Goal: Task Accomplishment & Management: Manage account settings

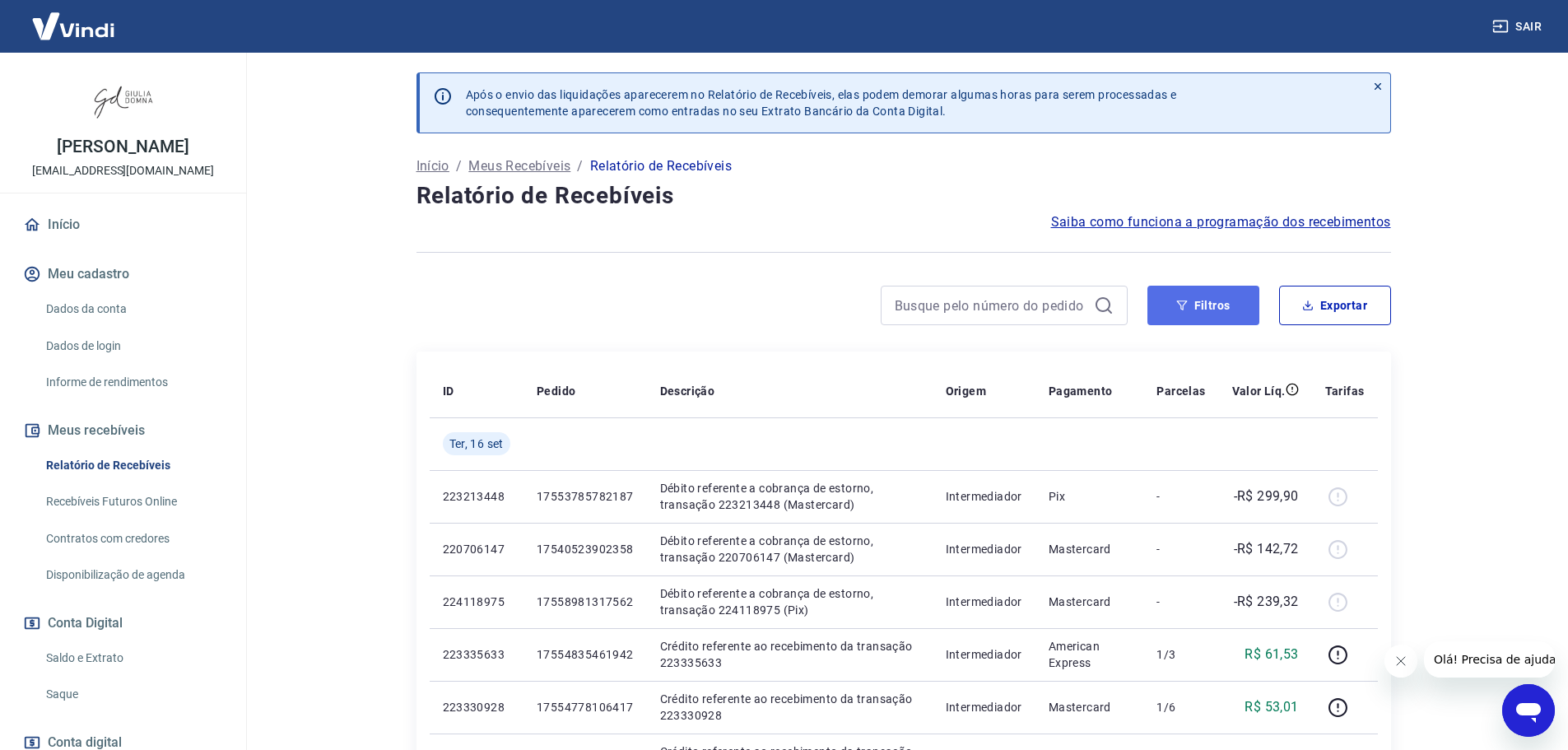
click at [1206, 300] on button "Filtros" at bounding box center [1204, 306] width 112 height 39
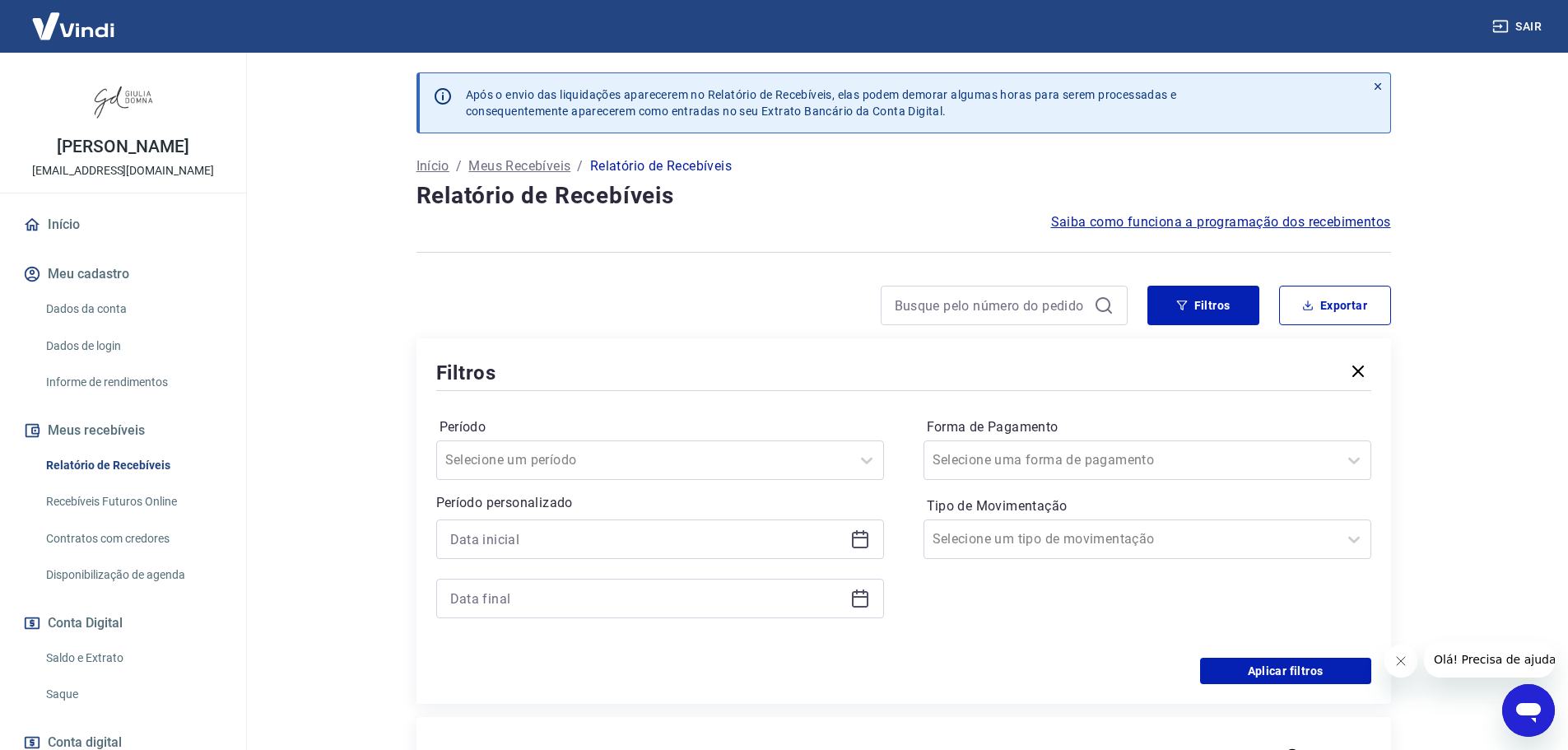
click at [865, 546] on icon at bounding box center [860, 539] width 20 height 20
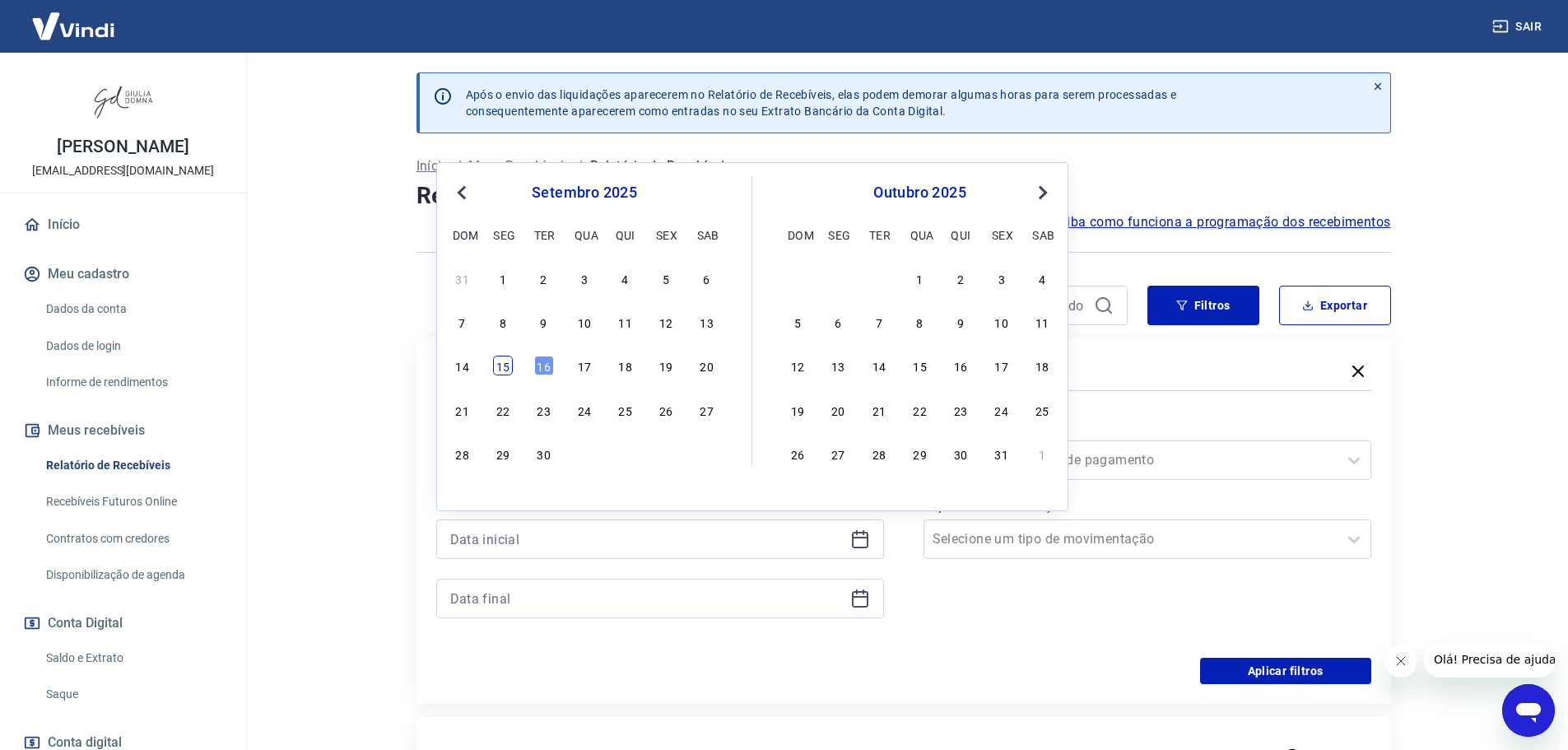
click at [501, 370] on div "15" at bounding box center [503, 365] width 20 height 20
type input "[DATE]"
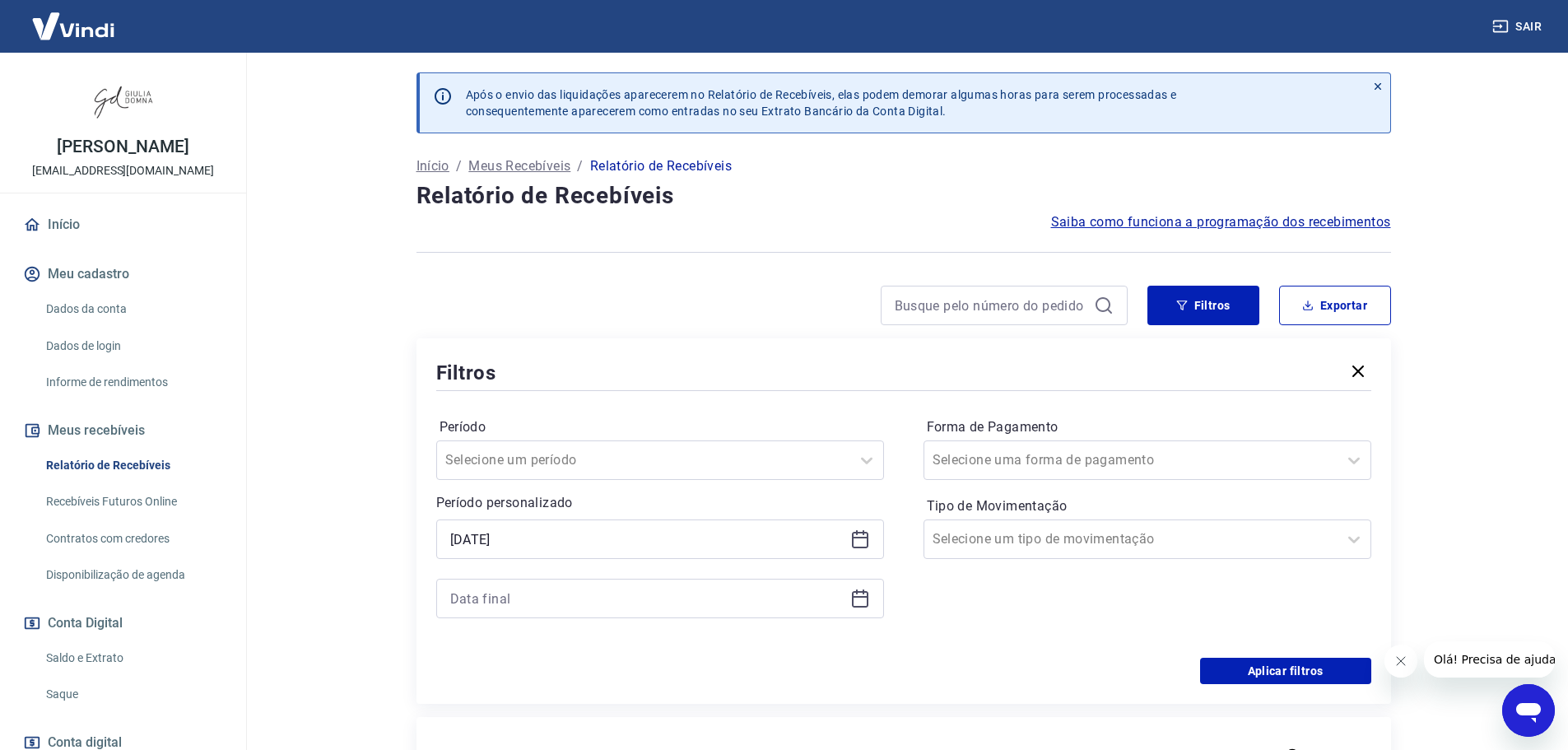
click at [862, 599] on icon at bounding box center [860, 599] width 20 height 20
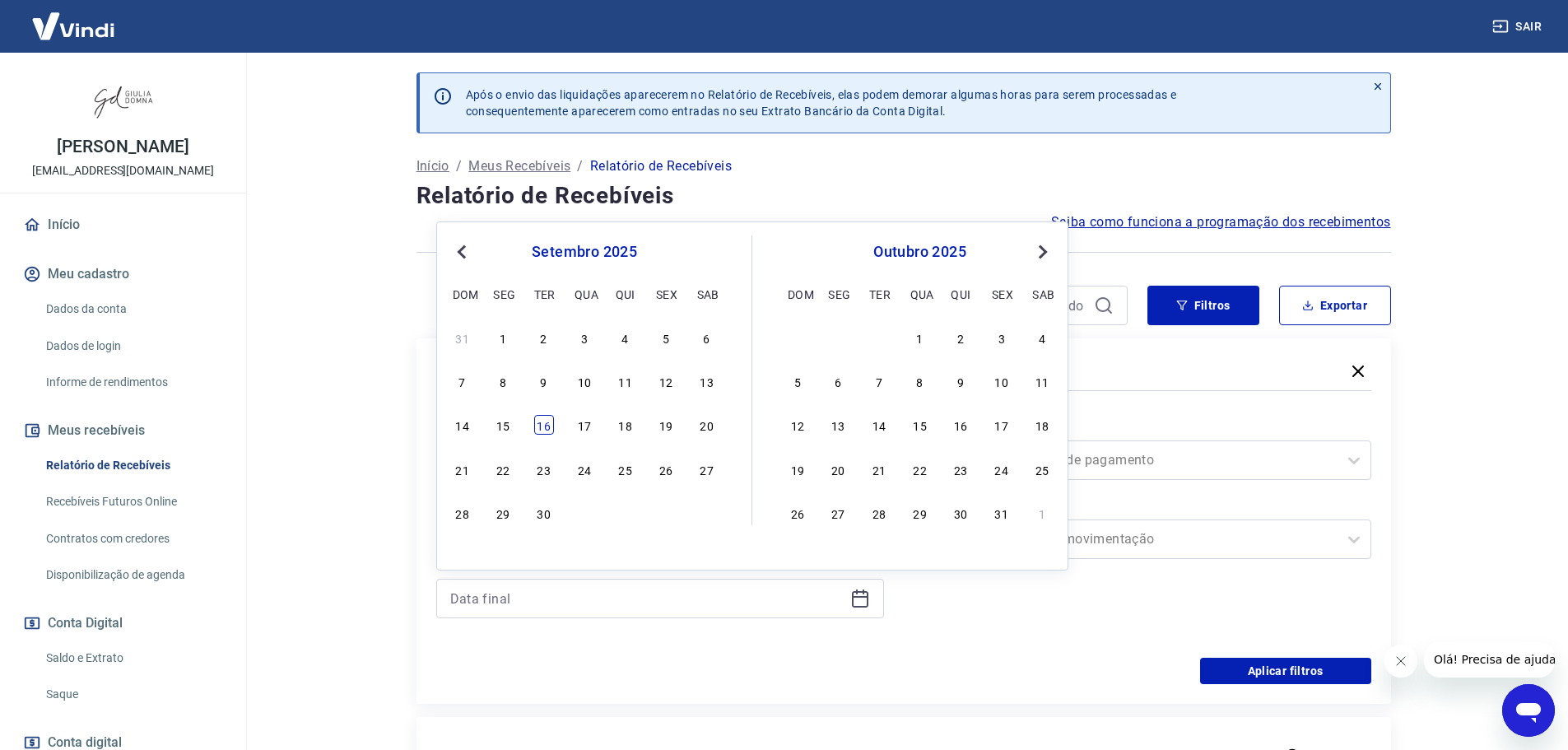
click at [543, 428] on div "16" at bounding box center [544, 425] width 20 height 20
type input "[DATE]"
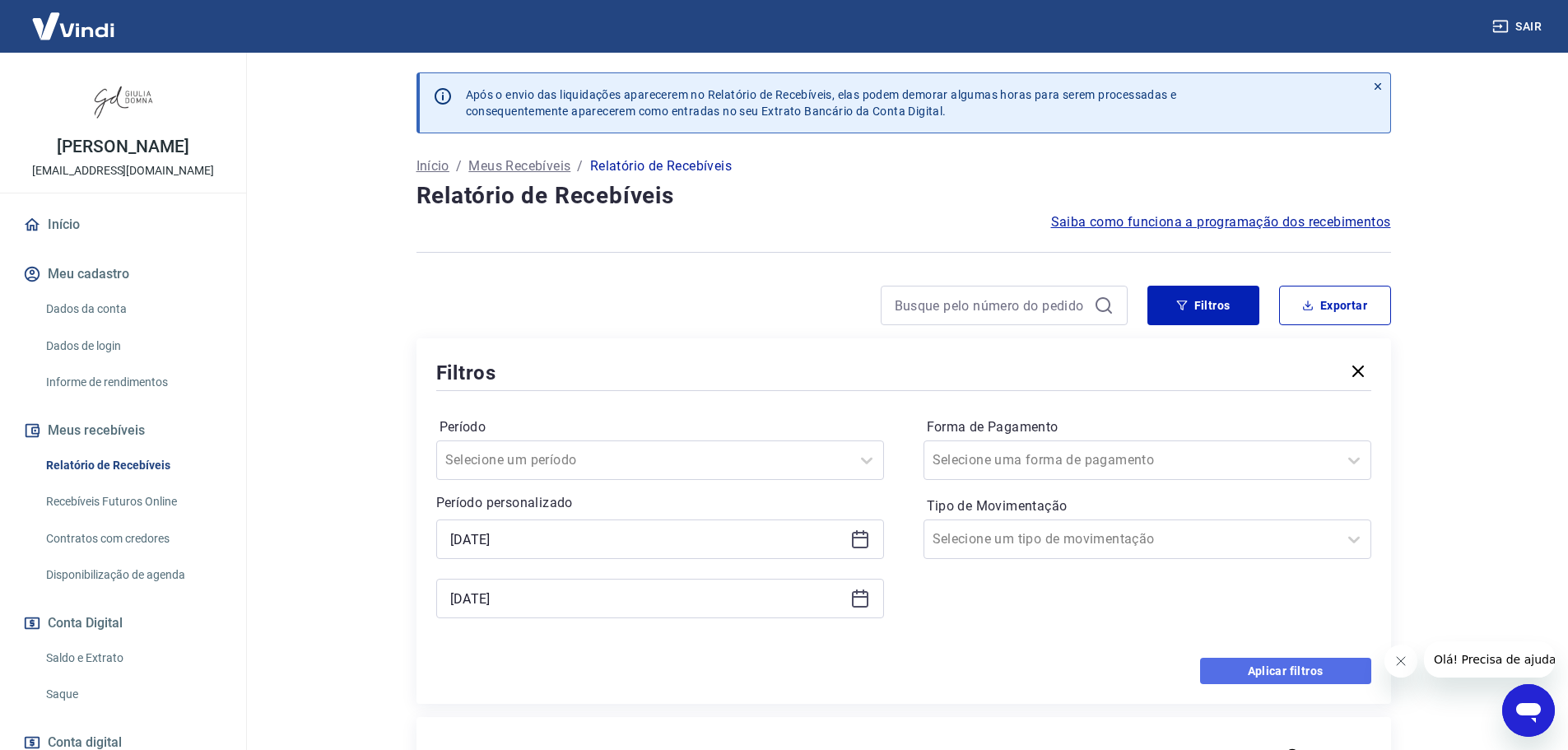
click at [1279, 670] on button "Aplicar filtros" at bounding box center [1286, 672] width 171 height 27
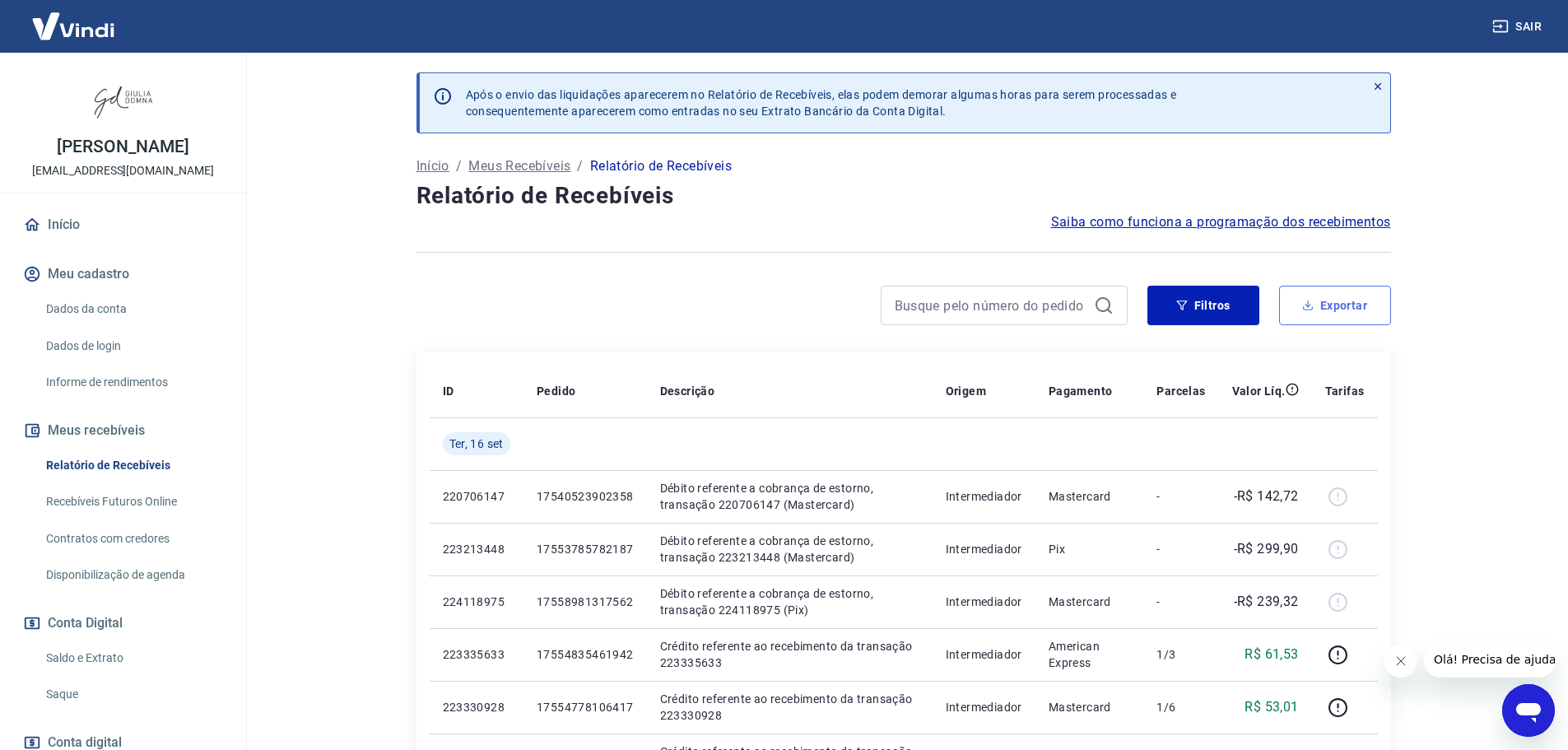
click at [1335, 308] on button "Exportar" at bounding box center [1336, 306] width 112 height 39
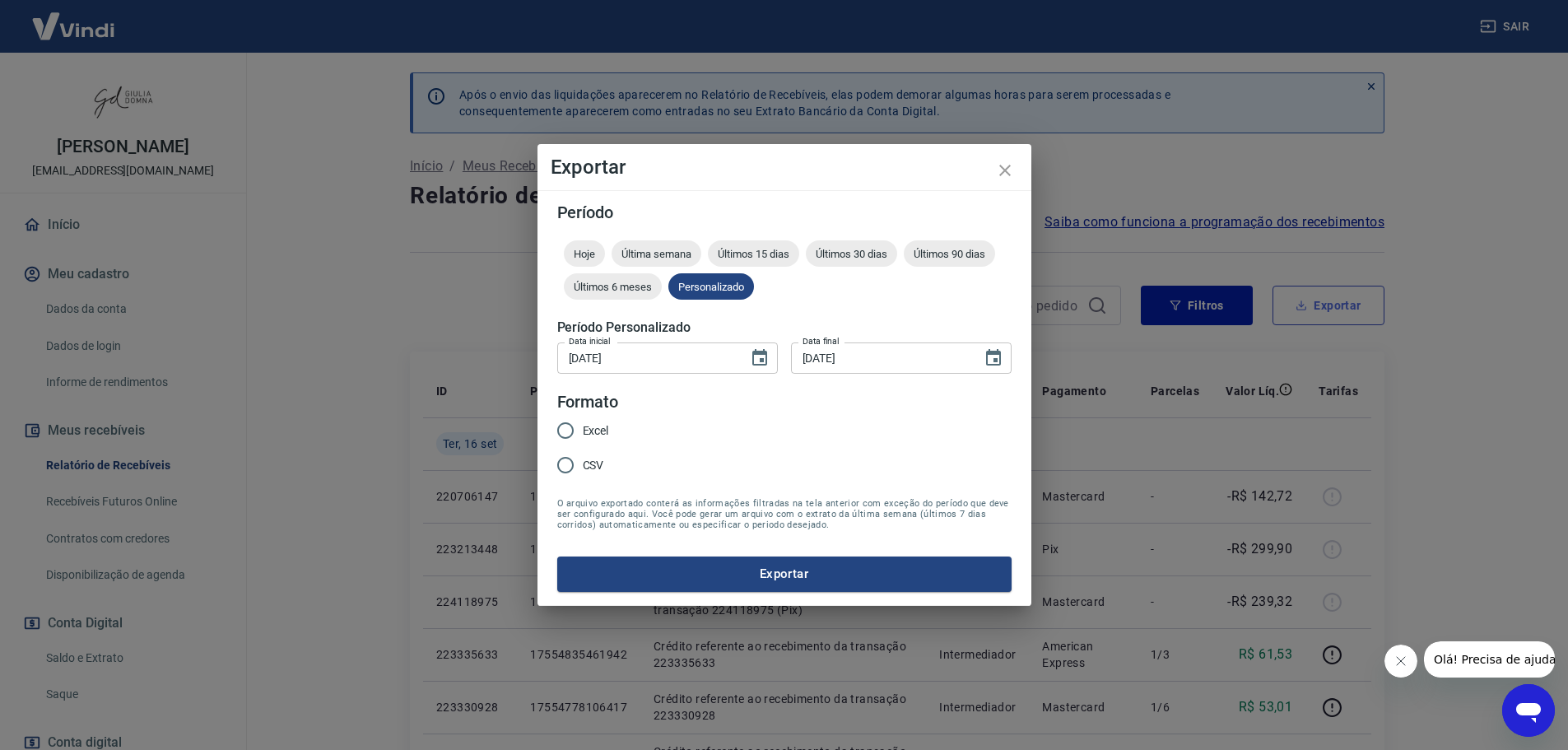
type input "[DATE]"
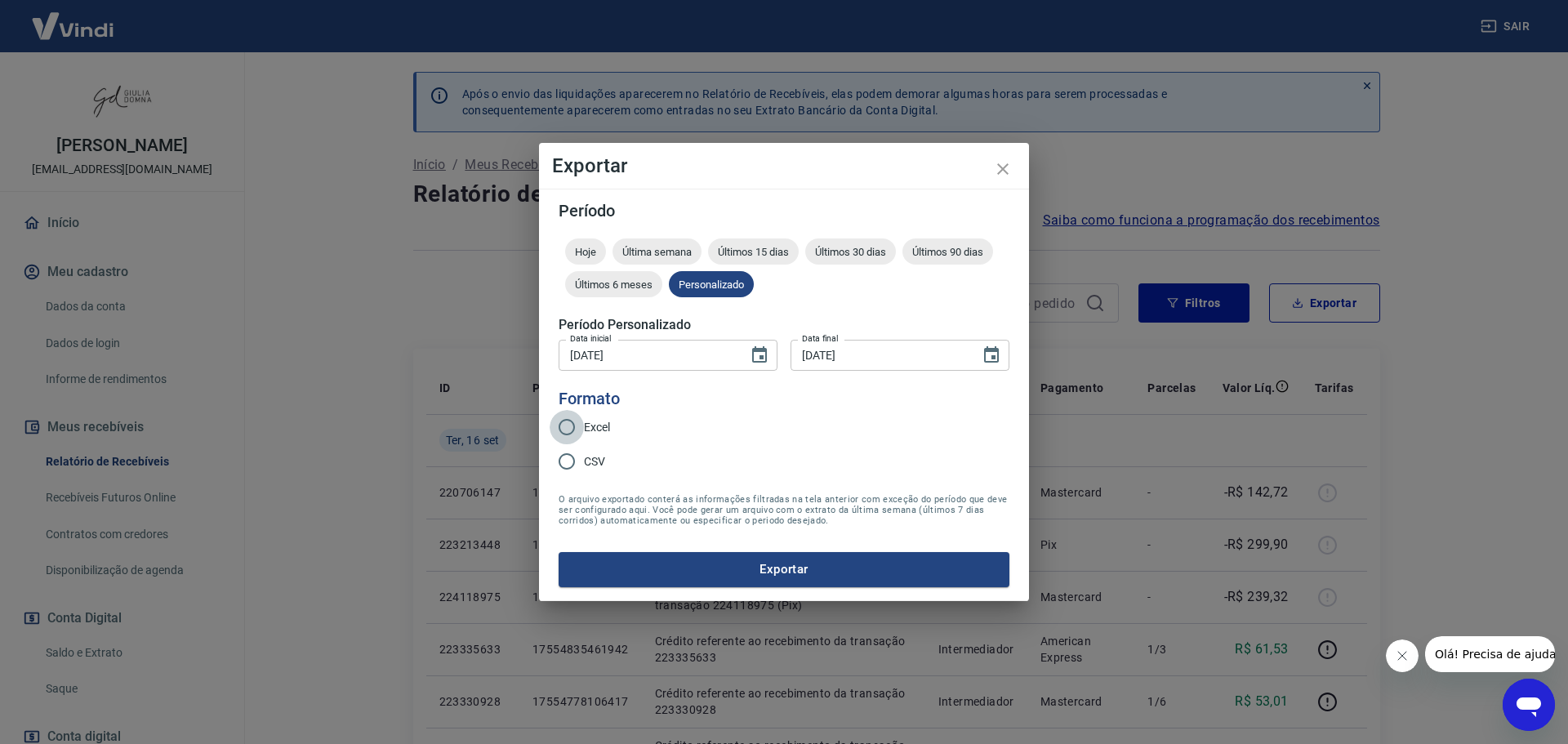
click at [571, 421] on input "Excel" at bounding box center [566, 427] width 34 height 34
radio input "true"
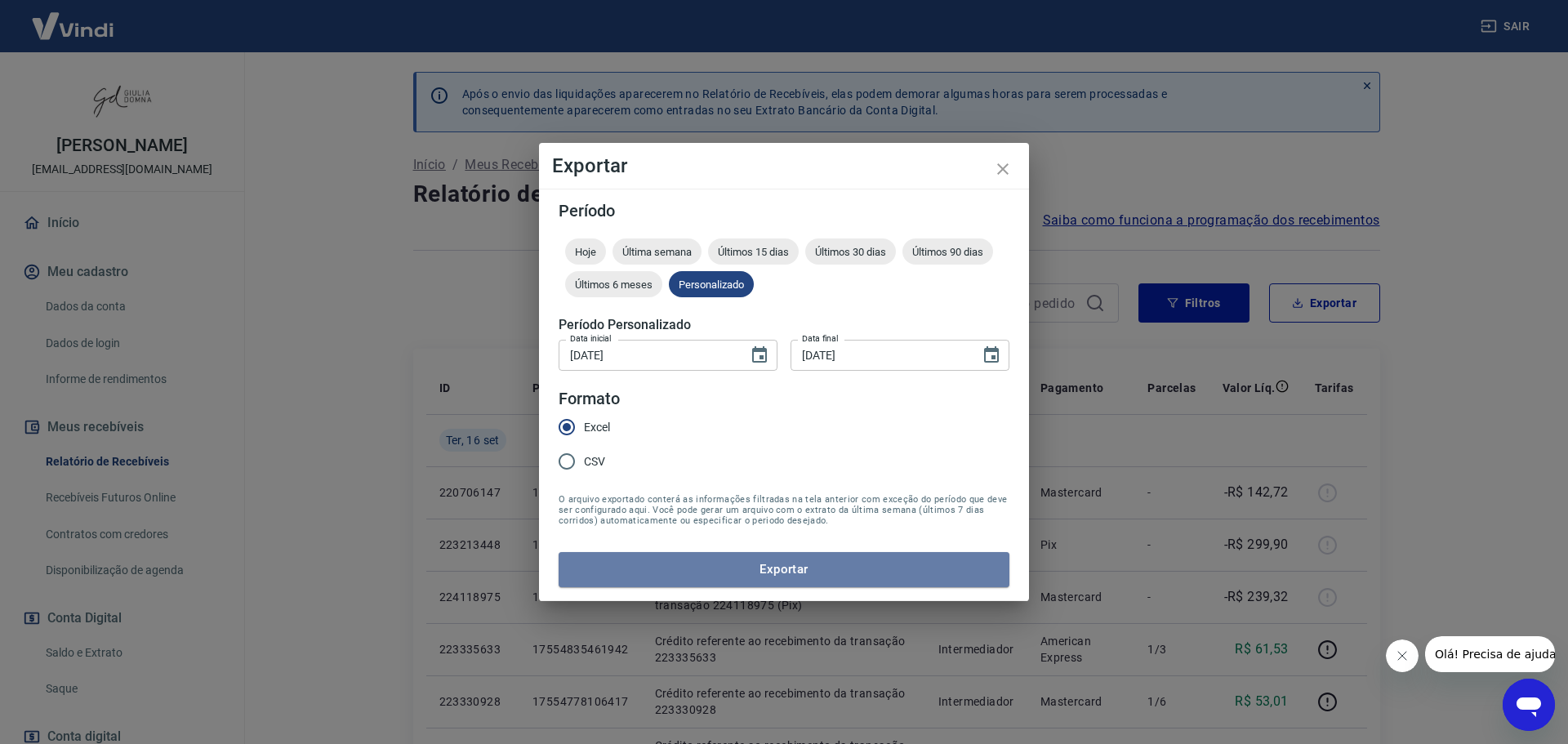
click at [750, 557] on button "Exportar" at bounding box center [784, 569] width 451 height 34
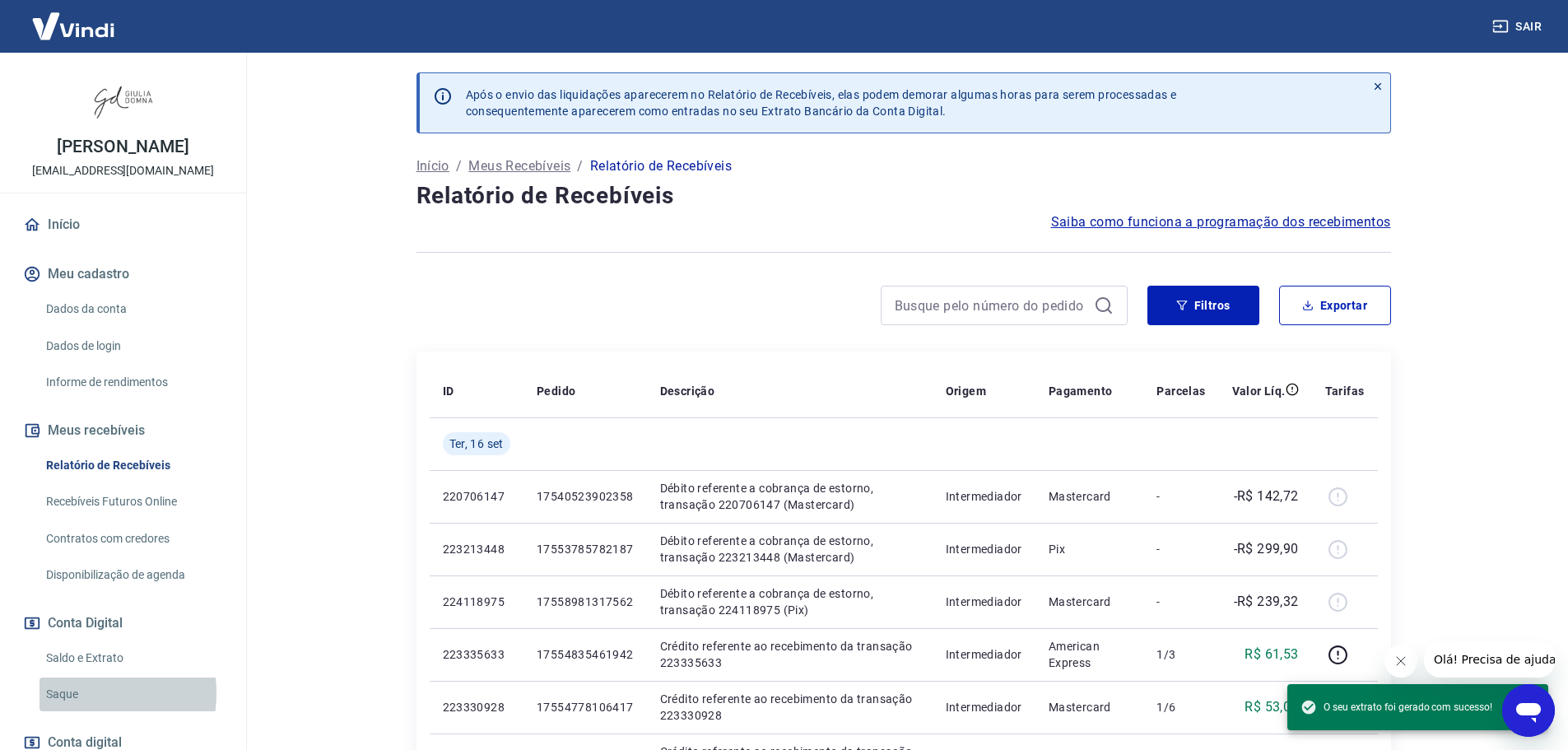
click at [76, 693] on link "Saque" at bounding box center [133, 695] width 187 height 34
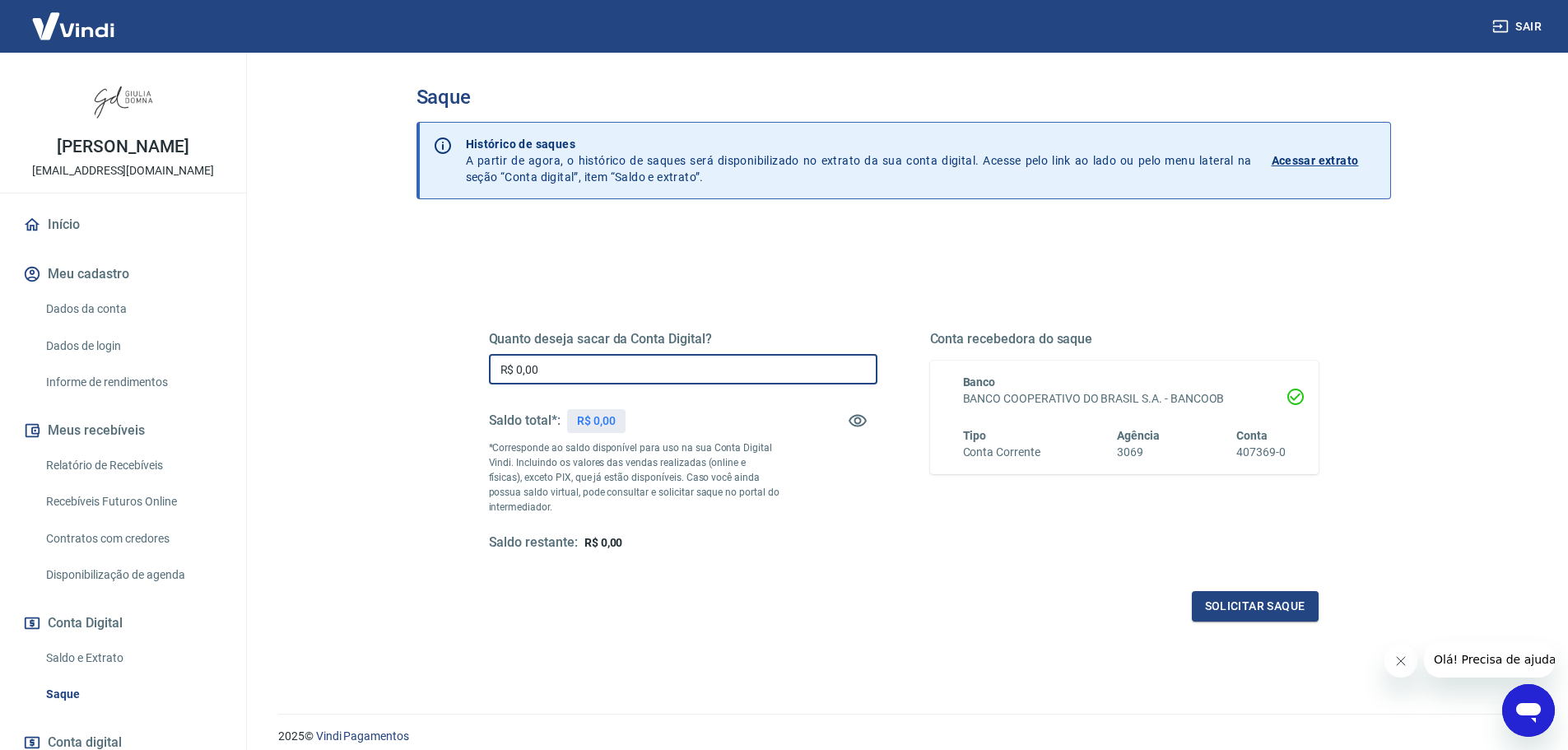
click at [631, 371] on input "R$ 0,00" at bounding box center [683, 370] width 388 height 30
type input "R$ 5.190,56"
click at [1265, 600] on button "Solicitar saque" at bounding box center [1255, 607] width 126 height 30
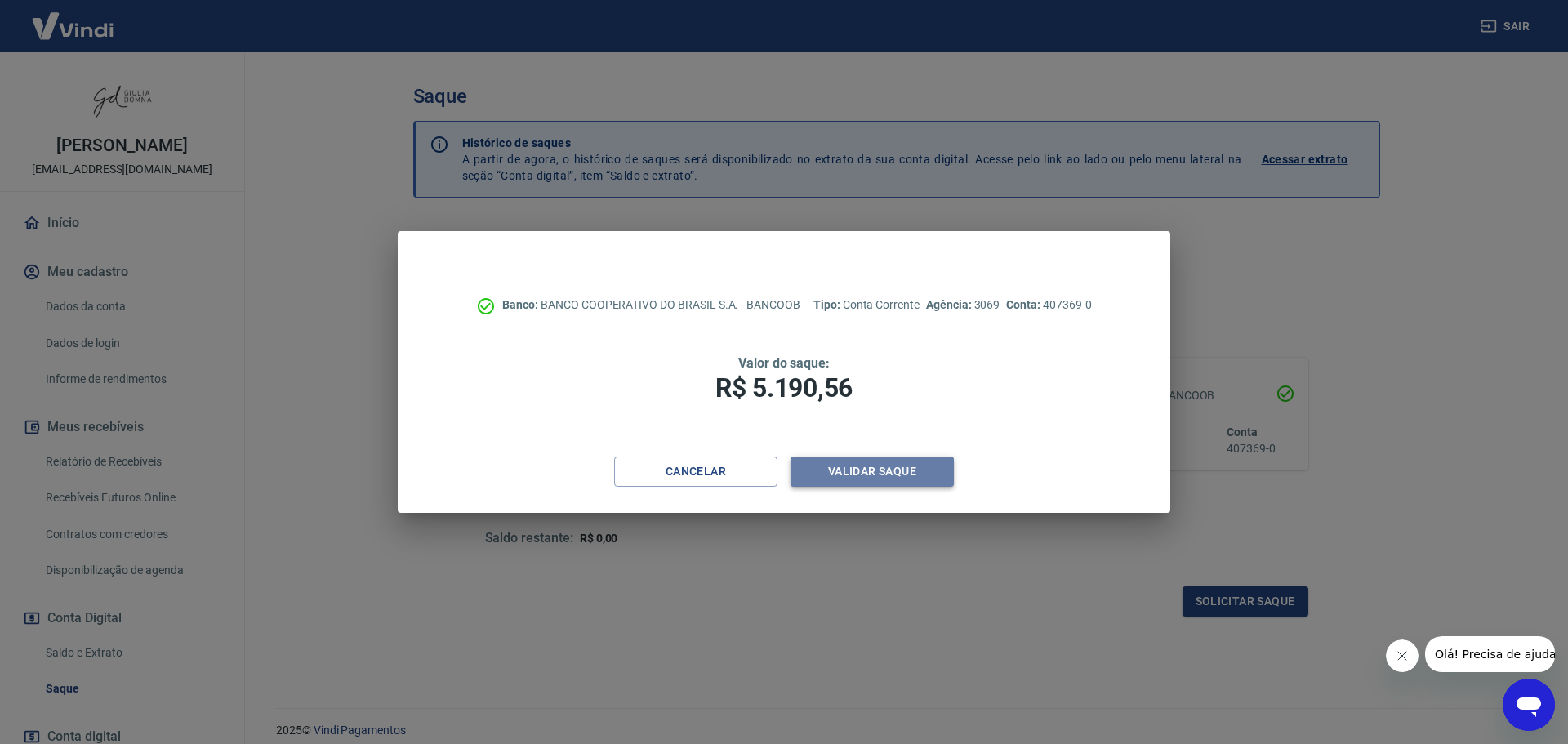
click at [927, 470] on button "Validar saque" at bounding box center [872, 472] width 163 height 30
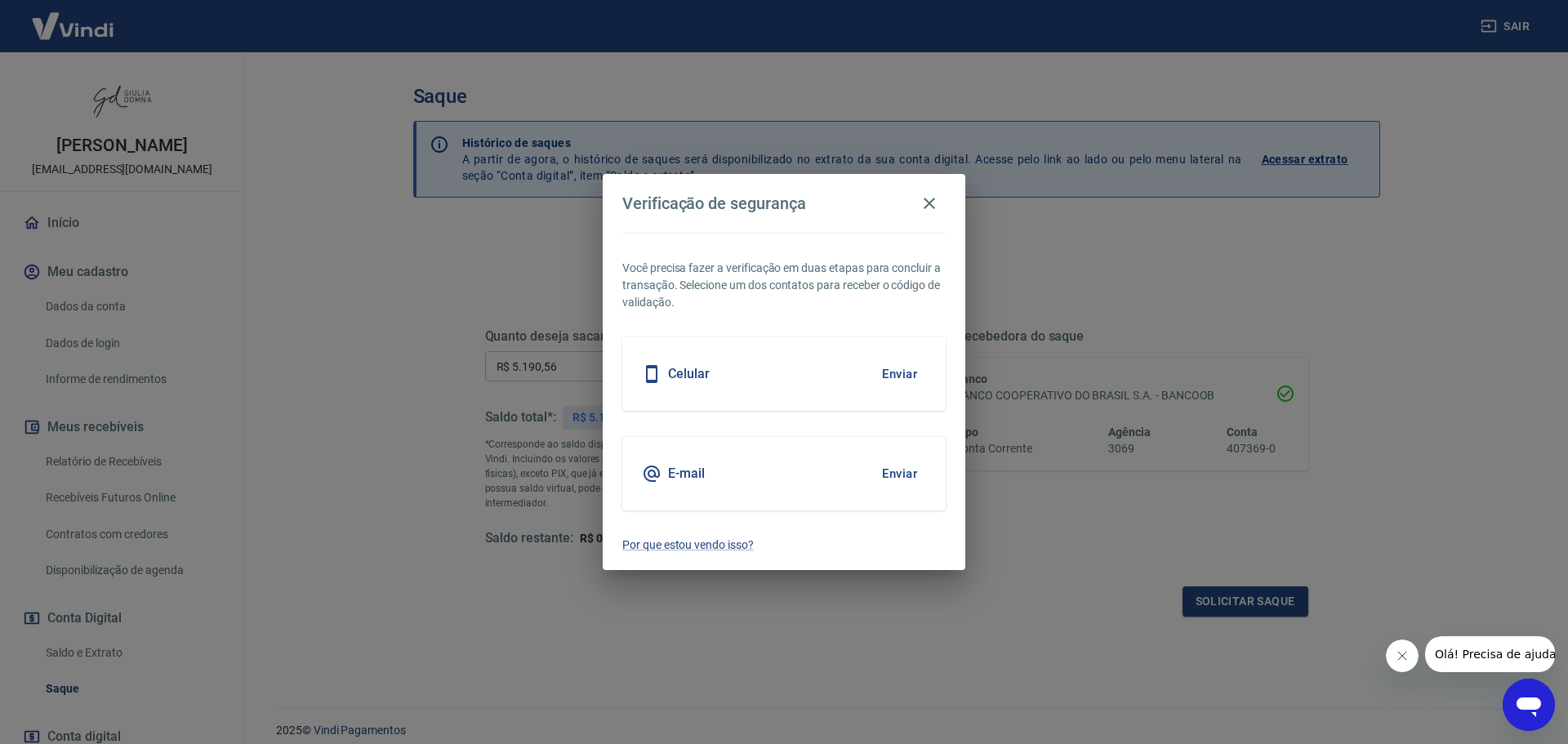
click at [908, 467] on button "Enviar" at bounding box center [899, 474] width 53 height 34
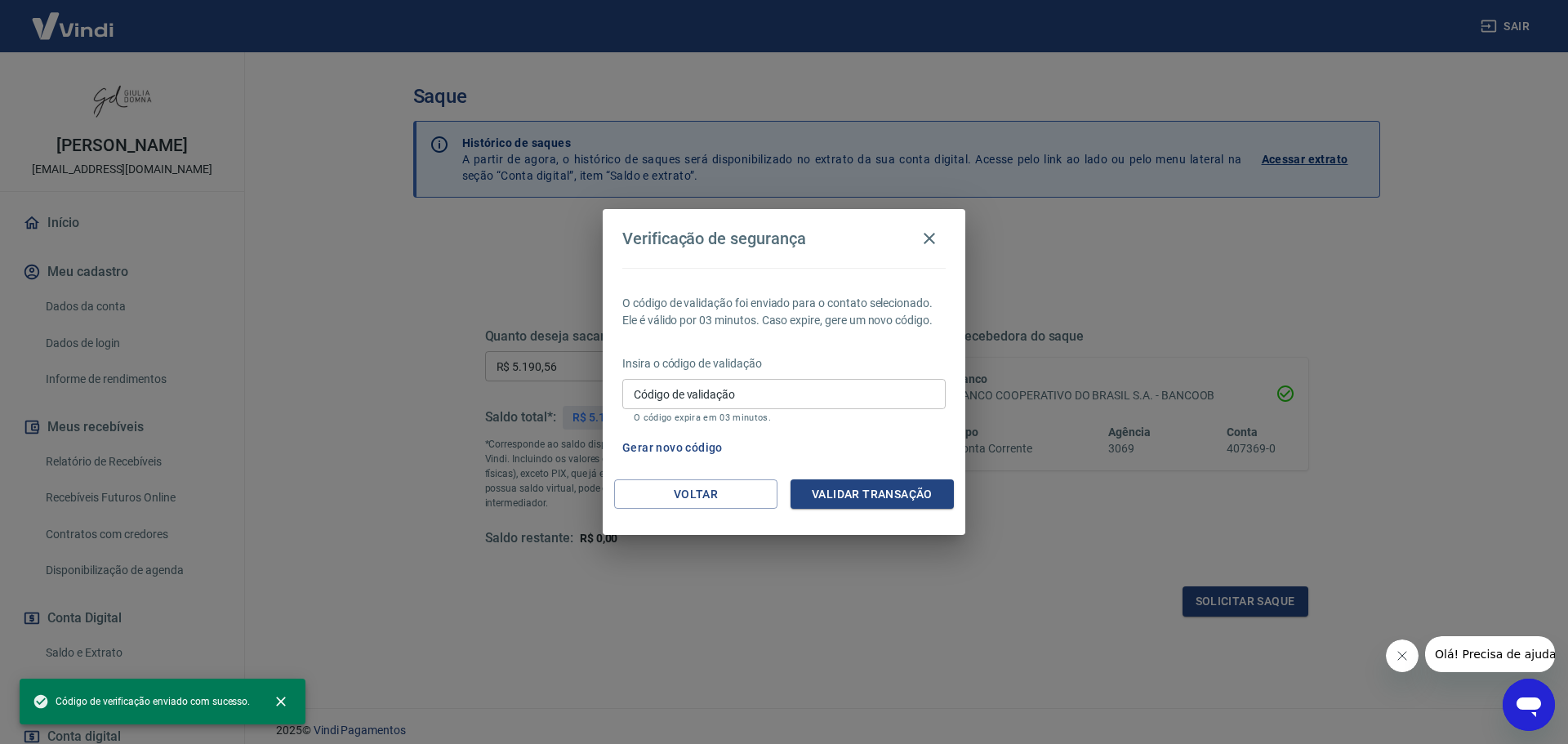
click at [778, 392] on input "Código de validação" at bounding box center [784, 394] width 323 height 30
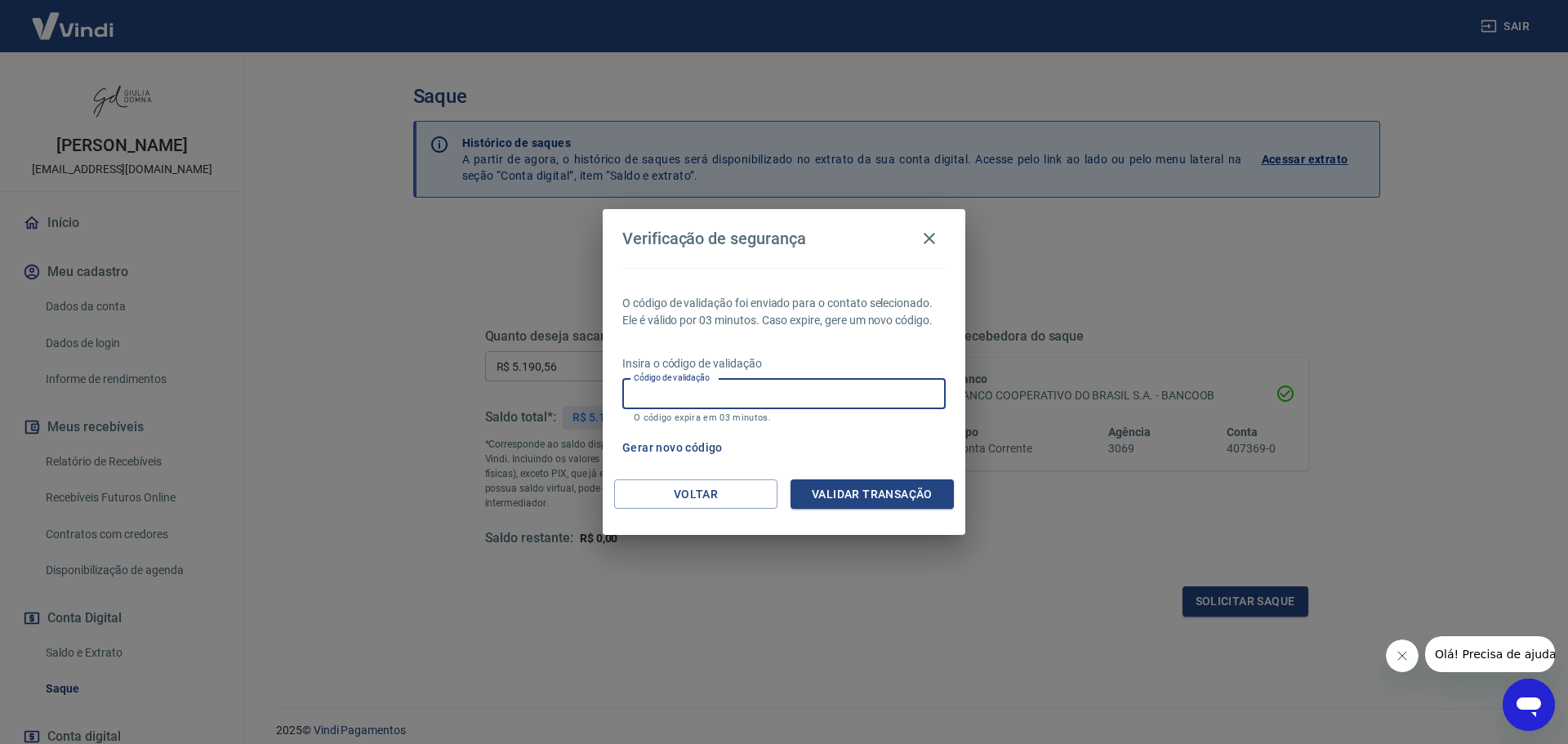
paste input "612096"
type input "612096"
click at [863, 489] on button "Validar transação" at bounding box center [872, 495] width 163 height 30
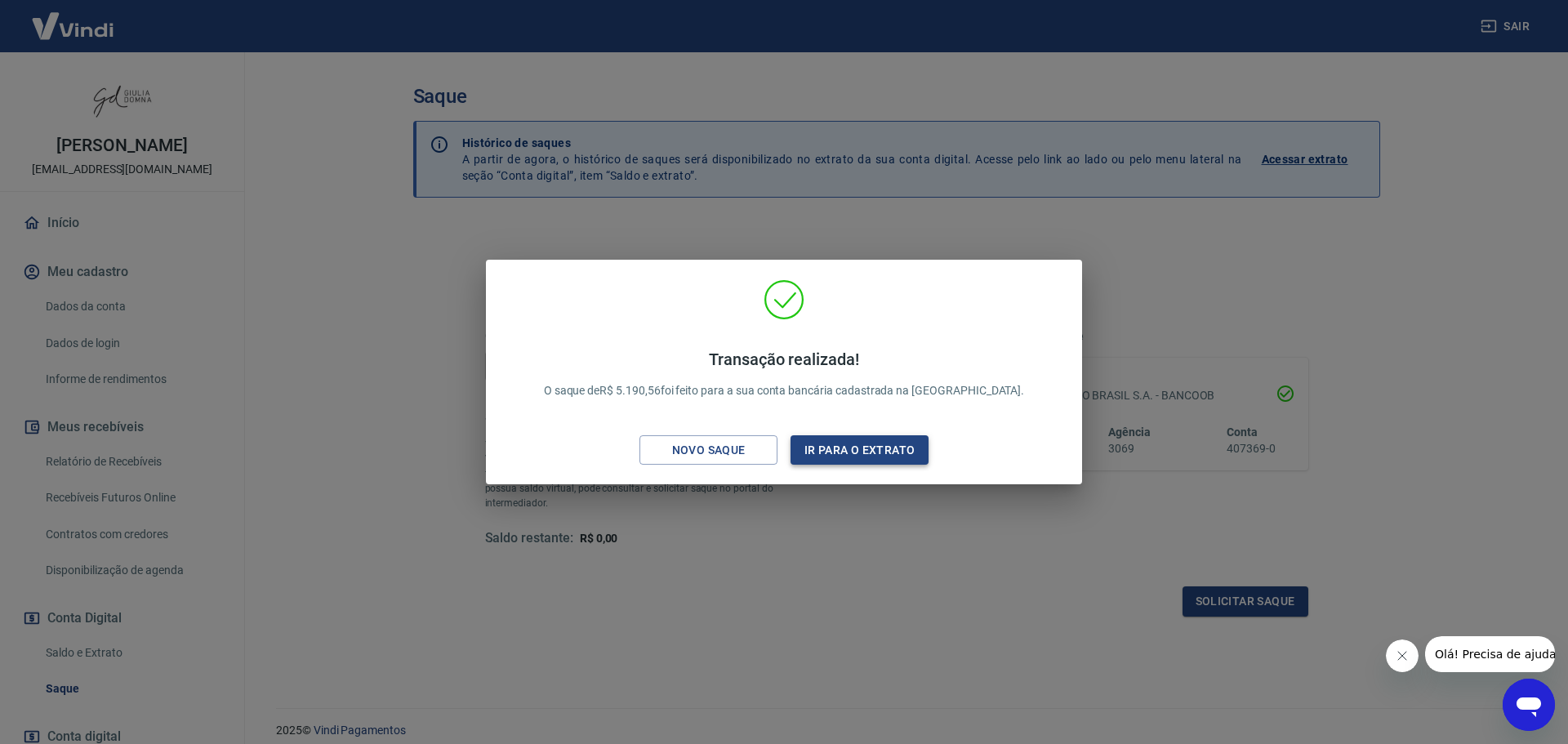
click at [853, 444] on button "Ir para o extrato" at bounding box center [860, 451] width 138 height 30
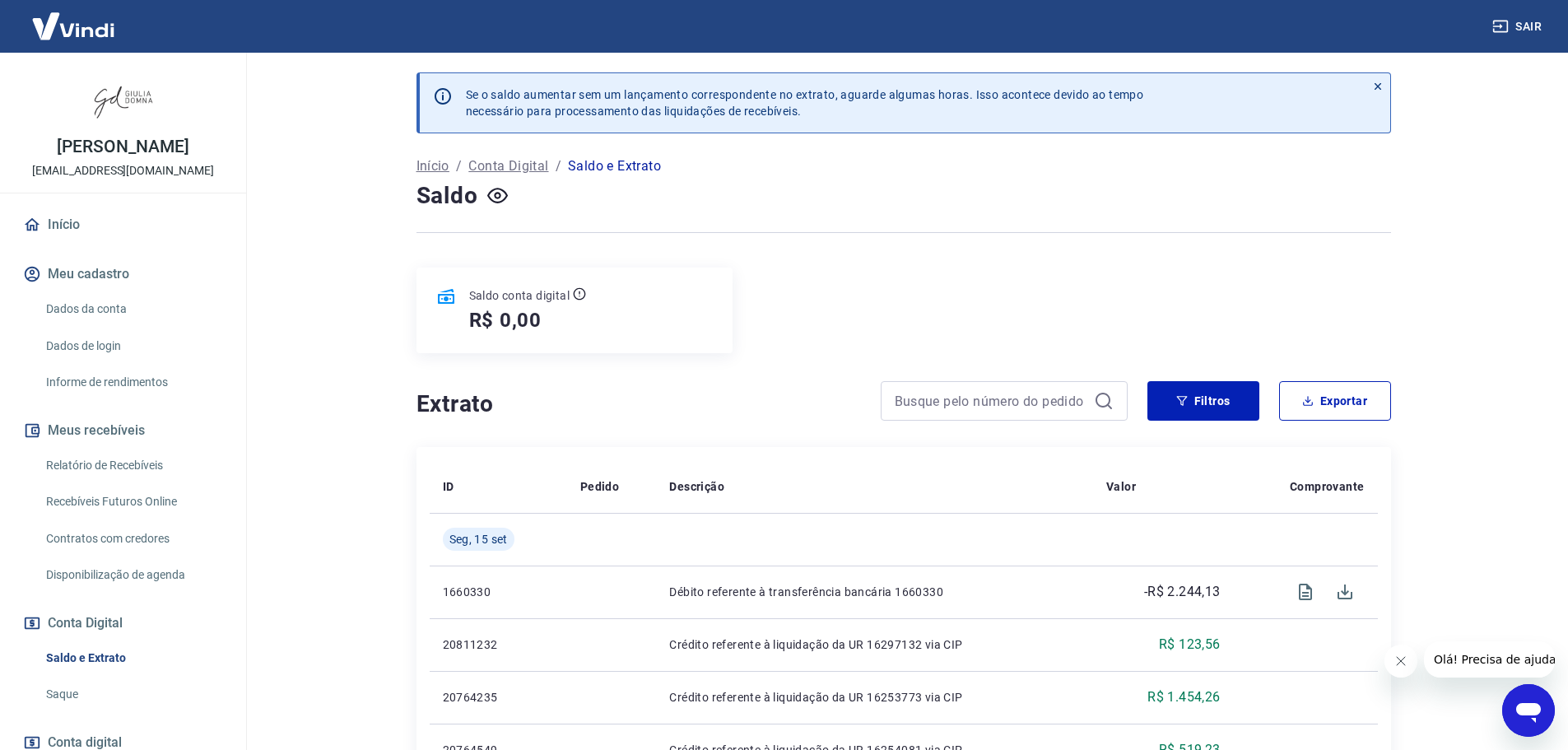
click at [67, 692] on link "Saque" at bounding box center [133, 695] width 187 height 34
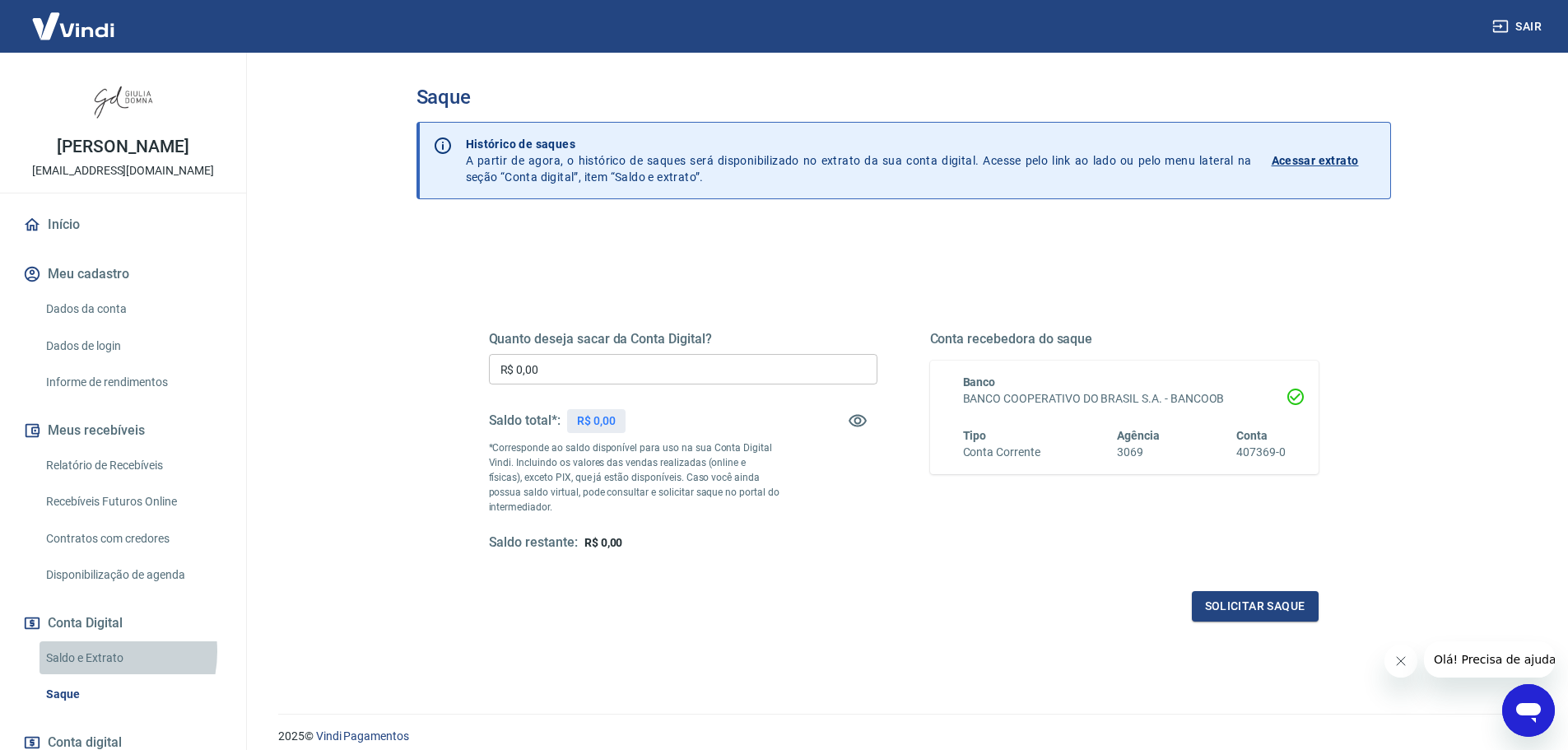
drag, startPoint x: 89, startPoint y: 651, endPoint x: 118, endPoint y: 641, distance: 30.7
click at [91, 651] on link "Saldo e Extrato" at bounding box center [133, 658] width 187 height 34
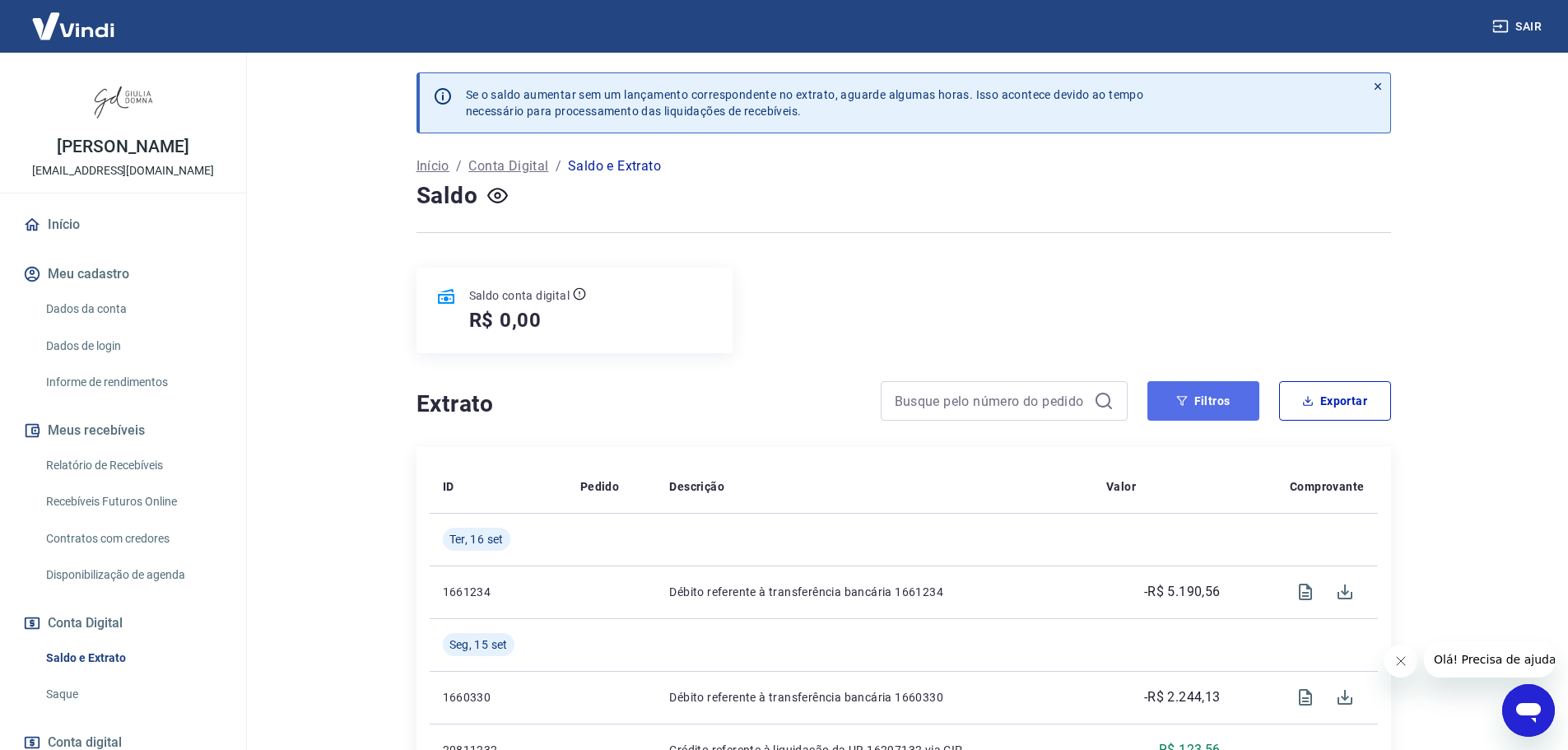
click at [1212, 397] on button "Filtros" at bounding box center [1204, 401] width 112 height 39
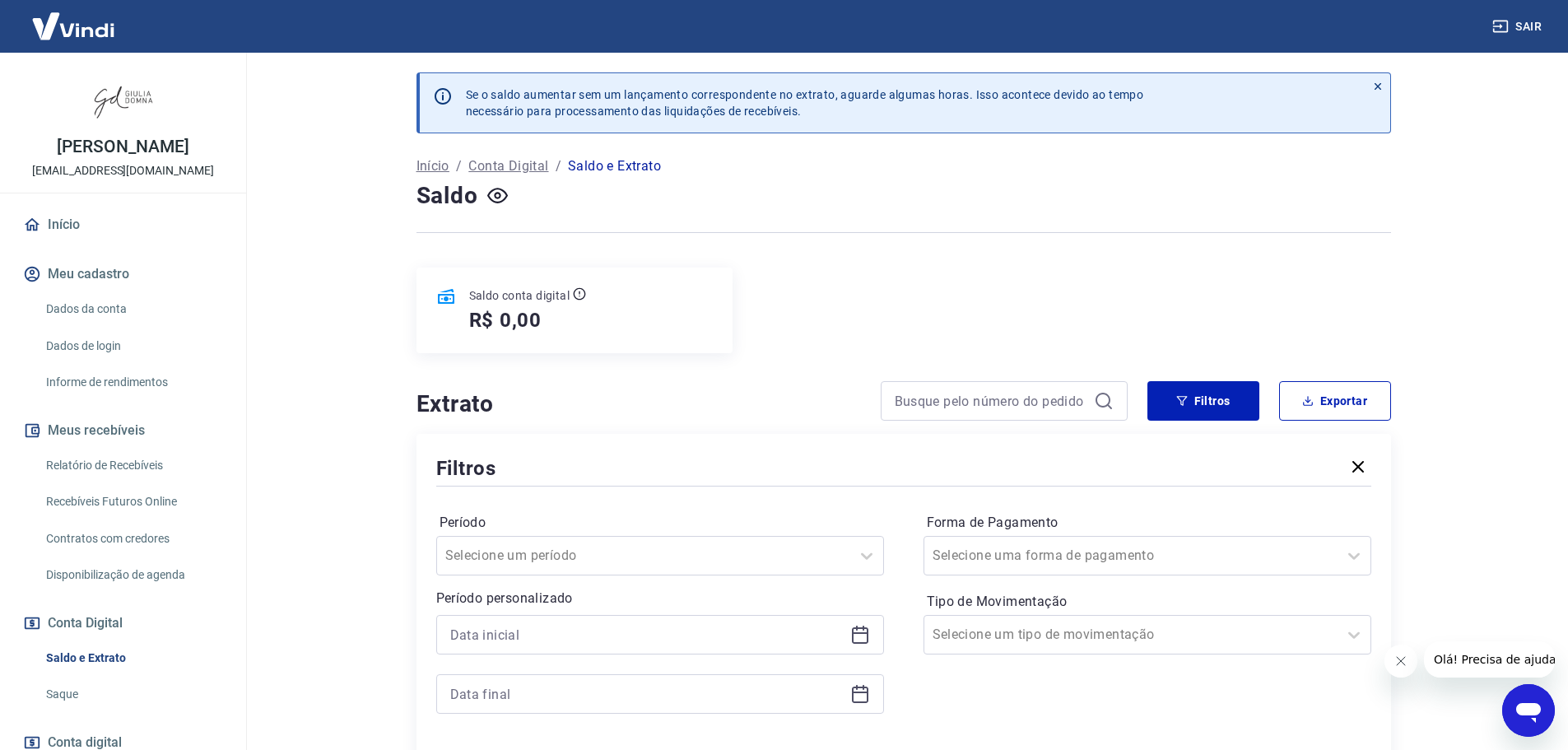
click at [858, 635] on icon at bounding box center [860, 635] width 20 height 20
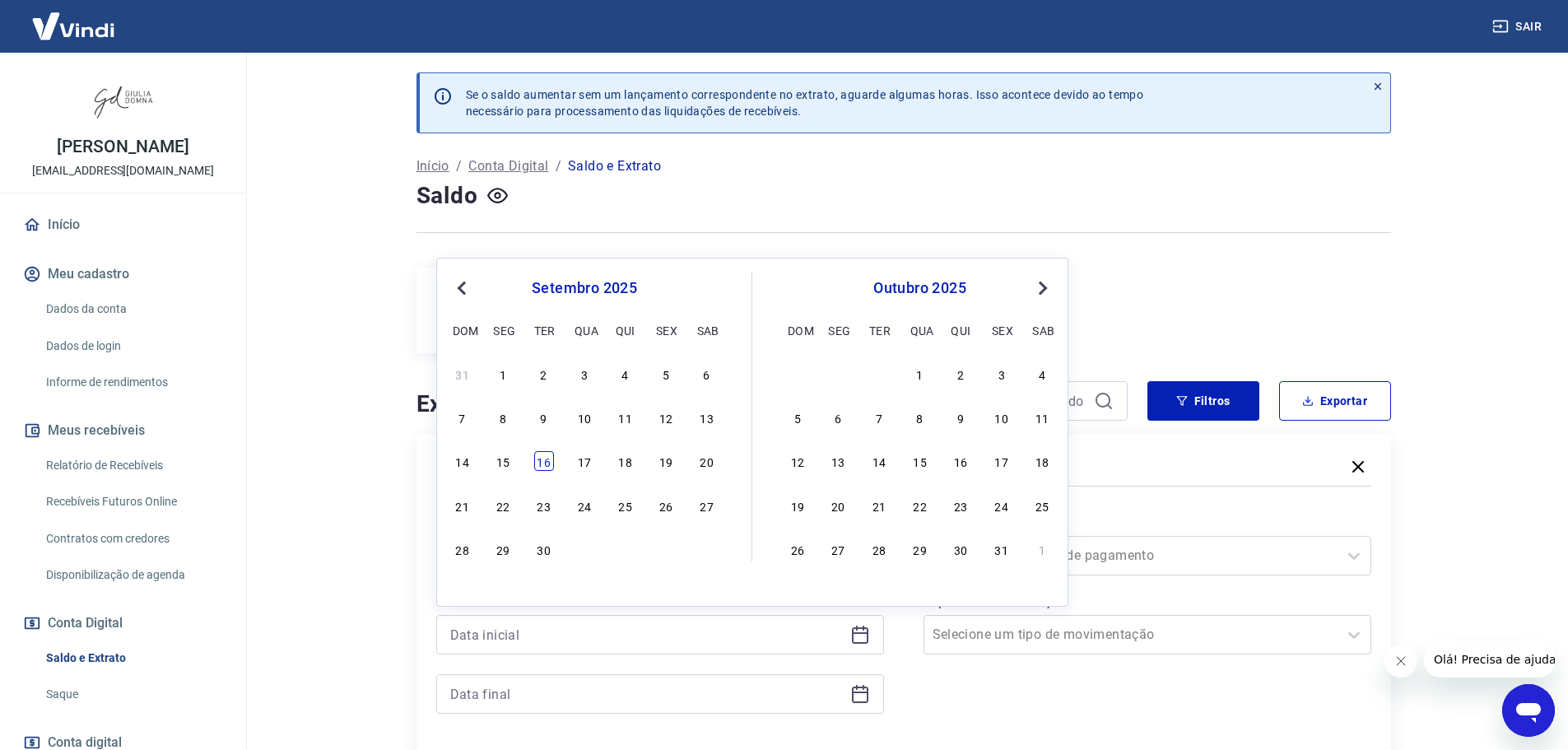
click at [544, 462] on div "16" at bounding box center [544, 461] width 20 height 20
type input "[DATE]"
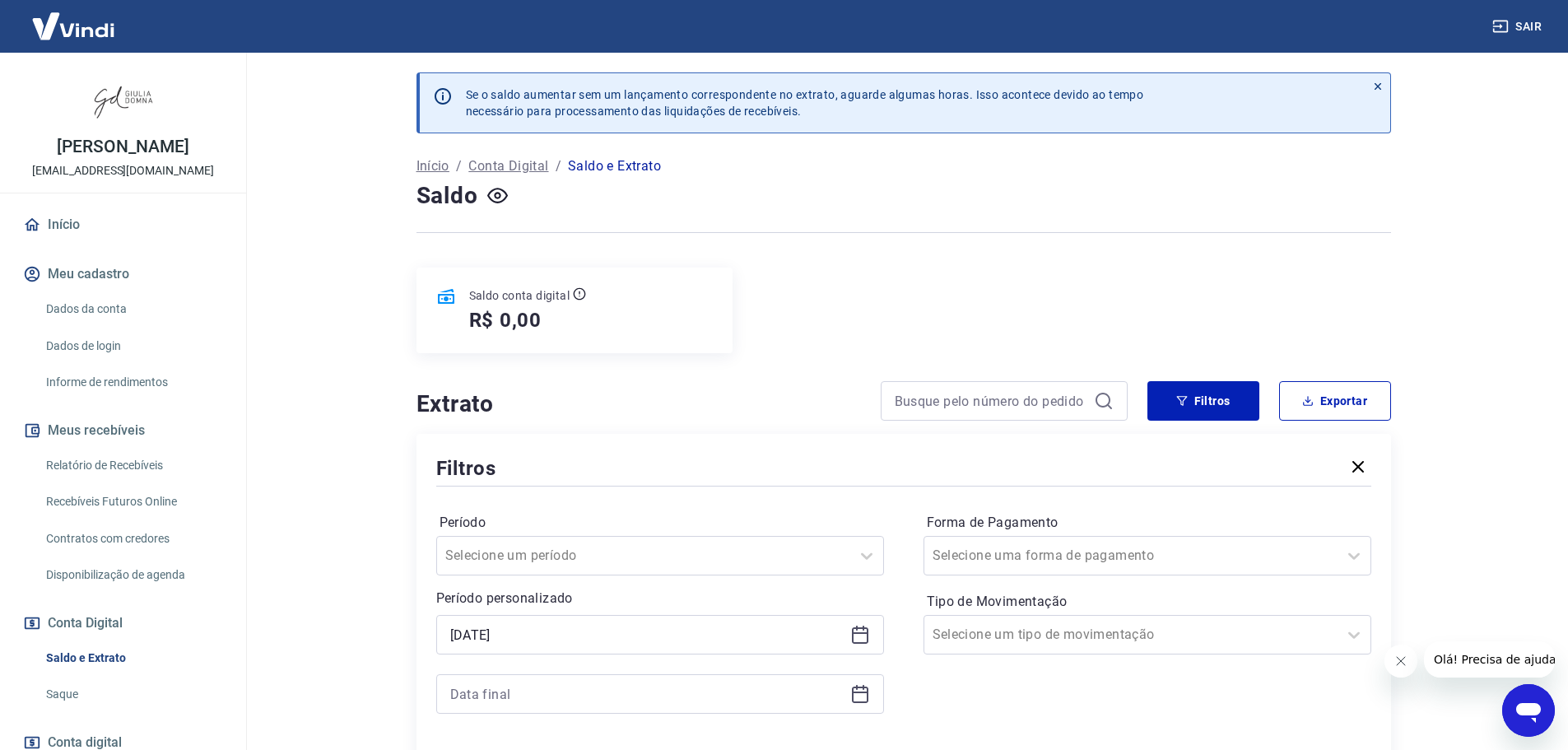
click at [856, 700] on icon at bounding box center [860, 694] width 20 height 20
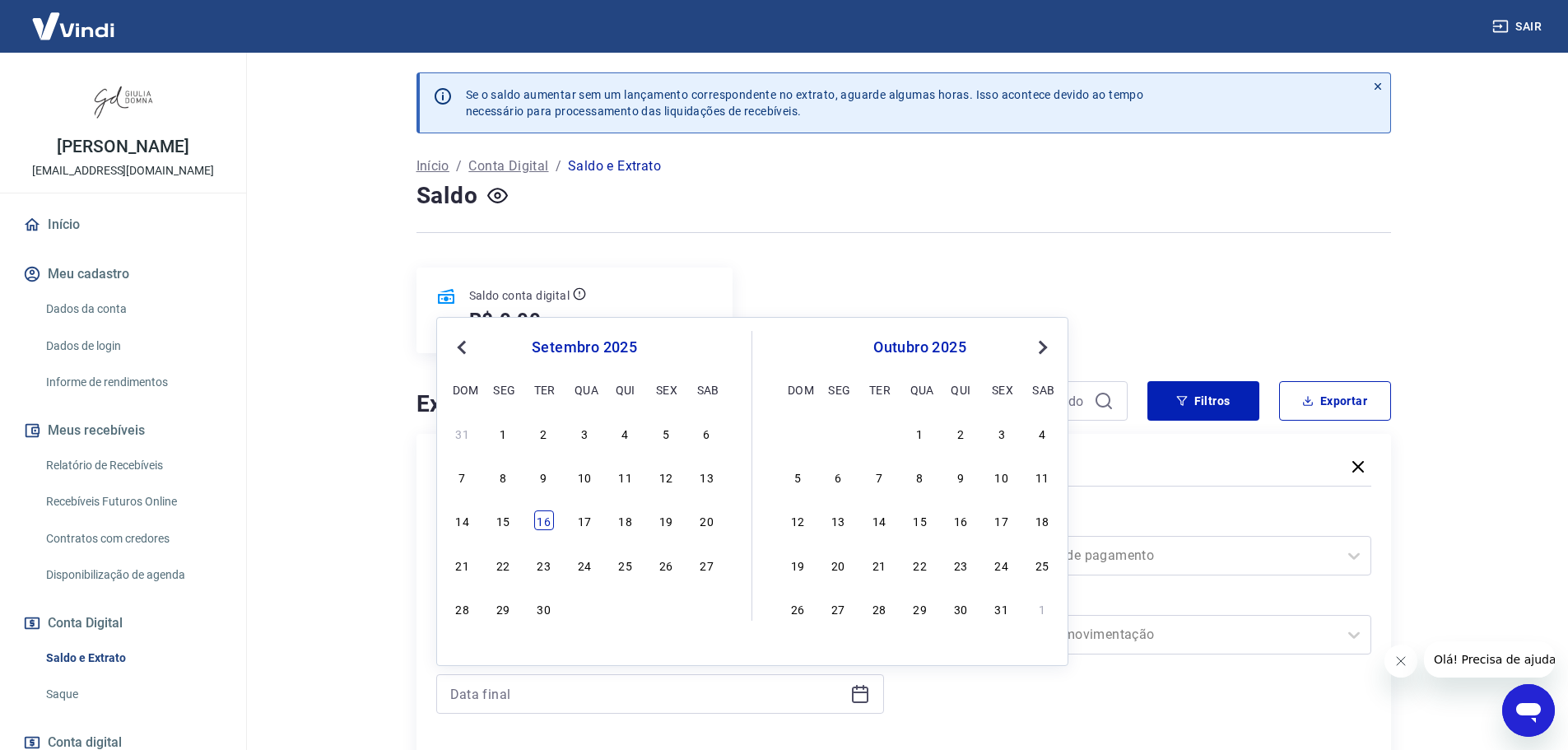
click at [541, 523] on div "16" at bounding box center [544, 520] width 20 height 20
type input "[DATE]"
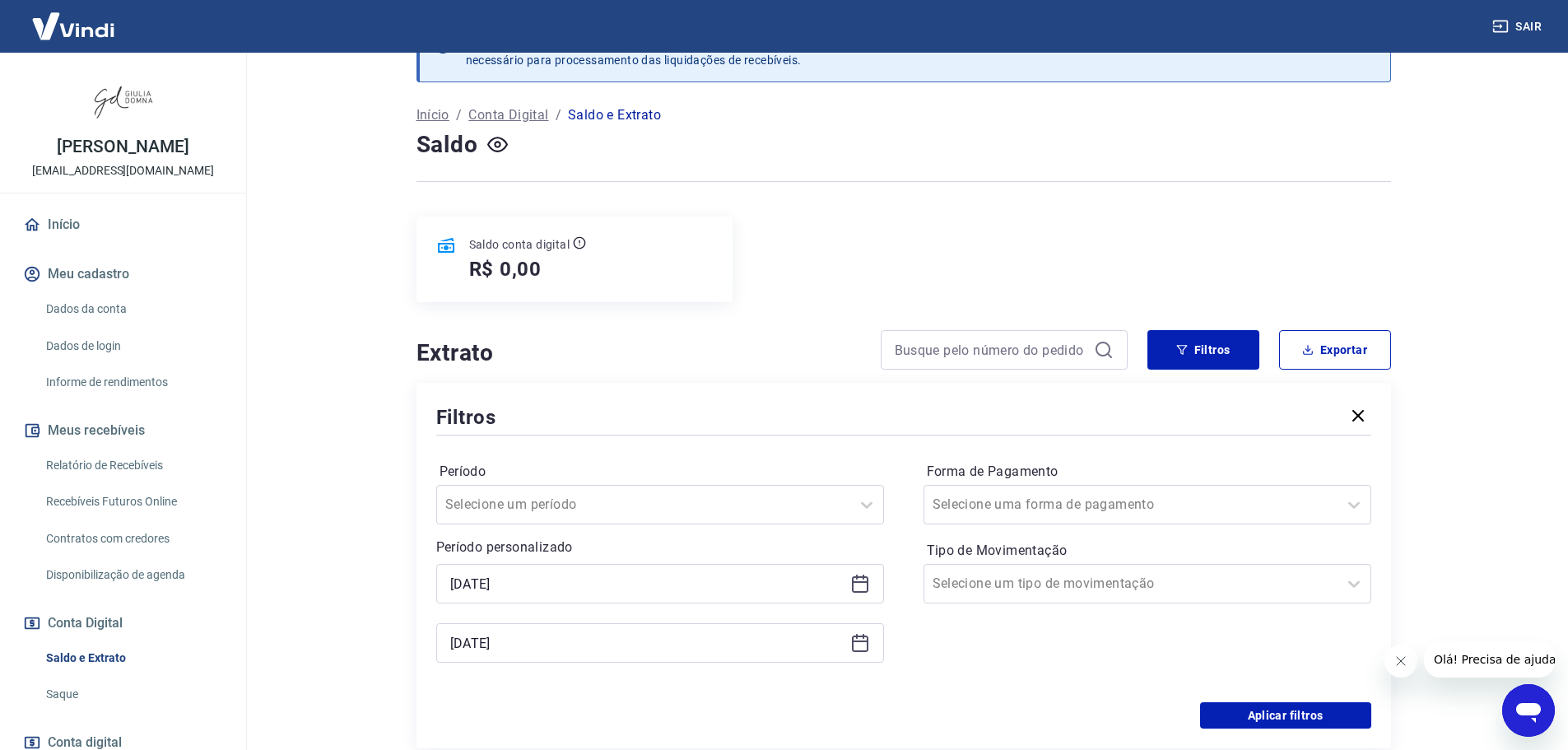
scroll to position [165, 0]
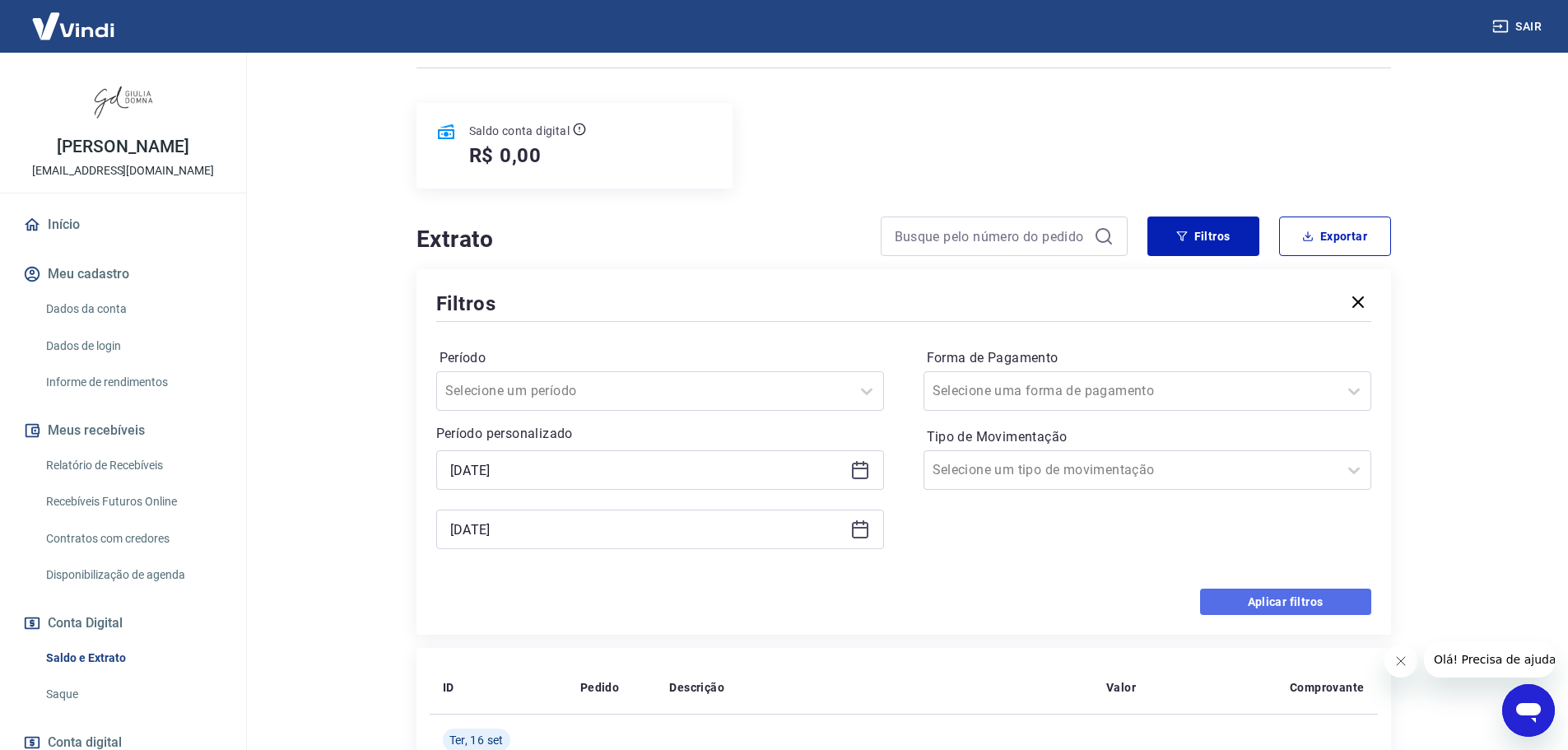
click at [1280, 605] on button "Aplicar filtros" at bounding box center [1286, 602] width 171 height 27
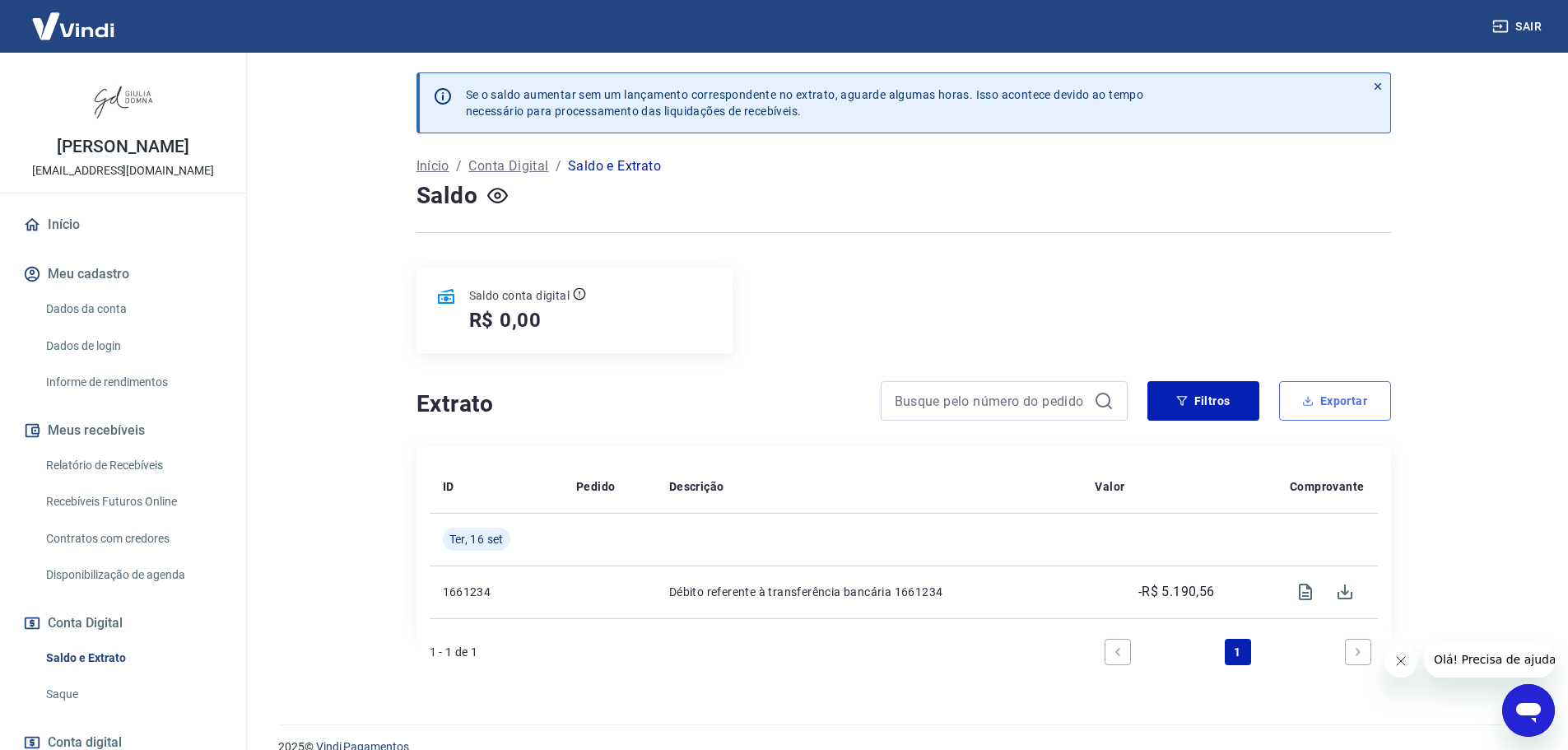
click at [1344, 402] on button "Exportar" at bounding box center [1336, 401] width 112 height 39
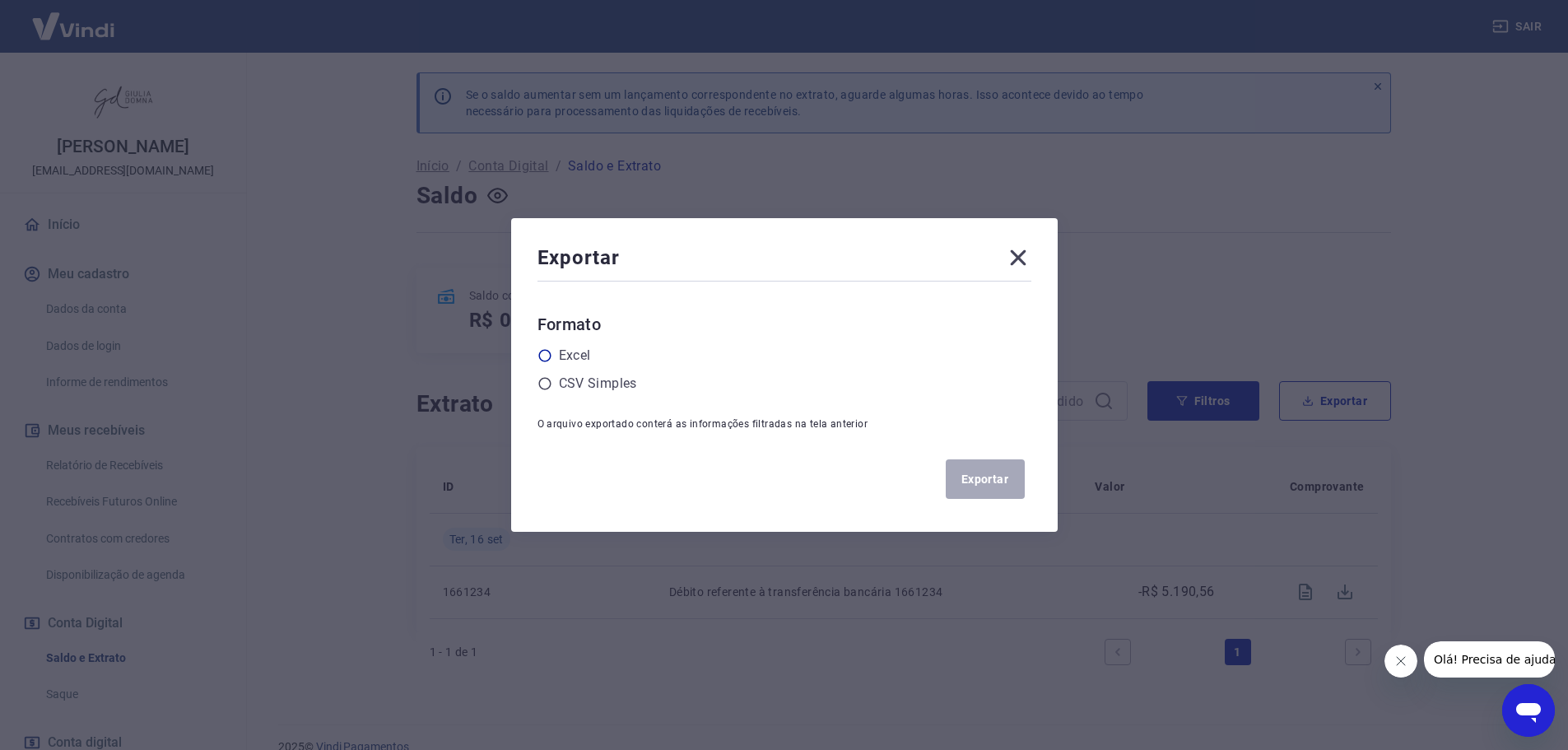
click at [548, 355] on icon at bounding box center [545, 355] width 15 height 15
click at [0, 0] on input "radio" at bounding box center [0, 0] width 0 height 0
click at [1007, 479] on button "Exportar" at bounding box center [985, 479] width 79 height 39
